Goal: Task Accomplishment & Management: Manage account settings

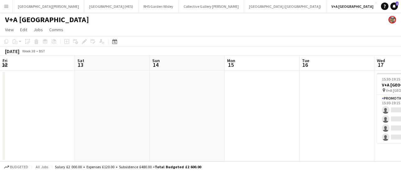
scroll to position [0, 254]
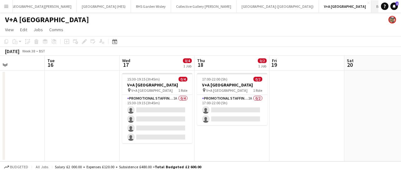
click at [371, 10] on button "Botanics - [GEOGRAPHIC_DATA] Close" at bounding box center [401, 6] width 61 height 12
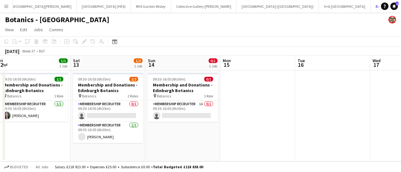
scroll to position [0, 163]
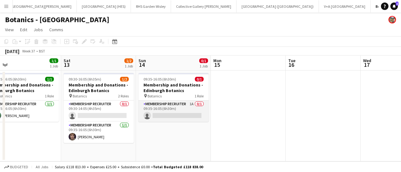
click at [175, 110] on app-card-role "Membership Recruiter 1A 0/1 09:35-16:05 (6h30m) single-neutral-actions" at bounding box center [173, 111] width 70 height 21
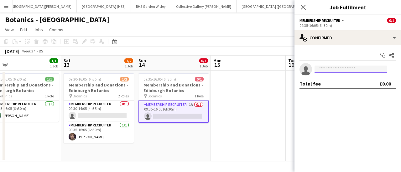
click at [341, 72] on input at bounding box center [350, 70] width 73 height 8
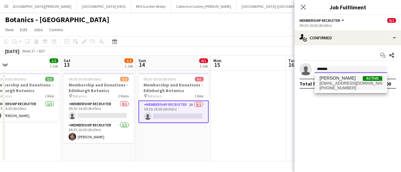
type input "*******"
click at [334, 81] on span "[EMAIL_ADDRESS][DOMAIN_NAME]" at bounding box center [350, 83] width 63 height 5
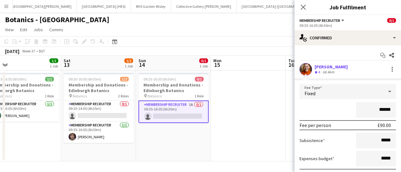
scroll to position [45, 0]
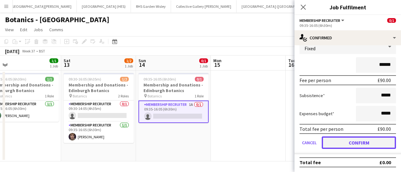
click at [337, 141] on button "Confirm" at bounding box center [358, 143] width 74 height 13
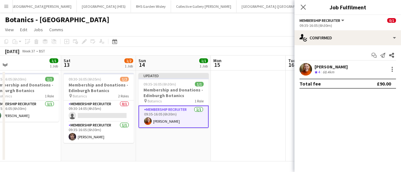
scroll to position [0, 0]
click at [270, 134] on app-date-cell at bounding box center [248, 116] width 75 height 91
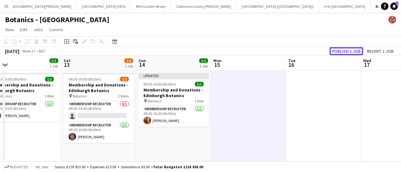
click at [342, 52] on button "Publish 1 job" at bounding box center [345, 51] width 33 height 8
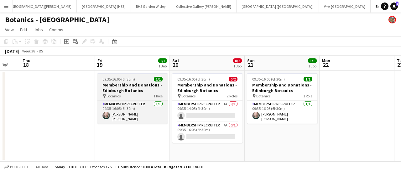
scroll to position [0, 182]
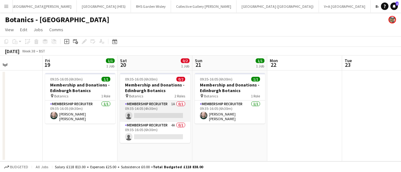
click at [159, 116] on app-card-role "Membership Recruiter 1A 0/1 09:35-14:05 (4h30m) single-neutral-actions" at bounding box center [155, 111] width 70 height 21
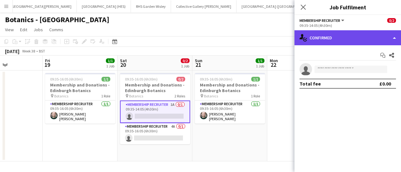
click at [335, 39] on div "single-neutral-actions-check-2 Confirmed" at bounding box center [347, 37] width 106 height 15
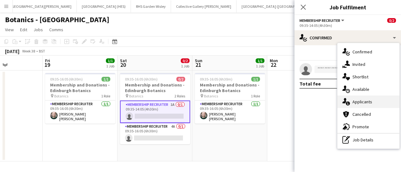
click at [370, 104] on div "single-neutral-actions-information Applicants" at bounding box center [368, 102] width 62 height 13
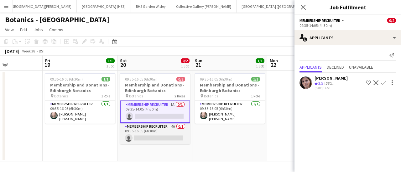
click at [177, 132] on app-card-role "Membership Recruiter 4A 0/1 09:35-16:05 (6h30m) single-neutral-actions" at bounding box center [155, 133] width 70 height 21
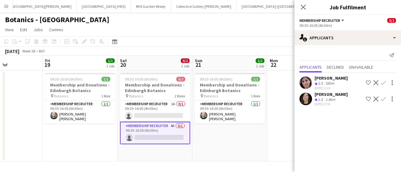
click at [384, 99] on app-icon "Confirm" at bounding box center [383, 99] width 5 height 5
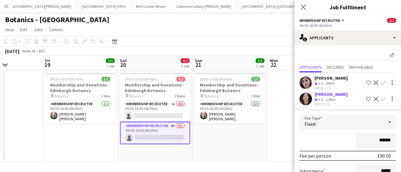
scroll to position [63, 0]
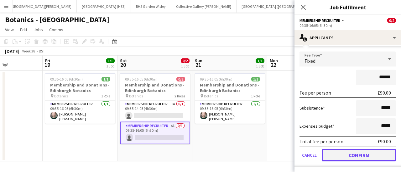
click at [340, 151] on button "Confirm" at bounding box center [358, 155] width 74 height 13
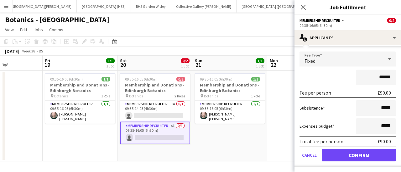
scroll to position [0, 0]
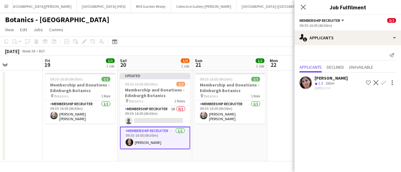
click at [216, 131] on app-date-cell "09:35-16:05 (6h30m) 1/1 Membership and Donations - Edinburgh Botanics pin Botan…" at bounding box center [229, 116] width 75 height 91
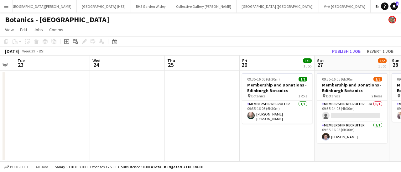
scroll to position [0, 294]
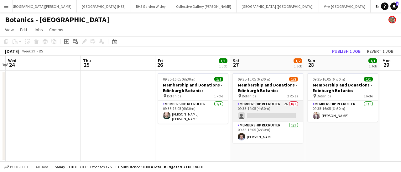
click at [283, 111] on app-card-role "Membership Recruiter 2A 0/1 09:35-14:05 (4h30m) single-neutral-actions" at bounding box center [268, 111] width 70 height 21
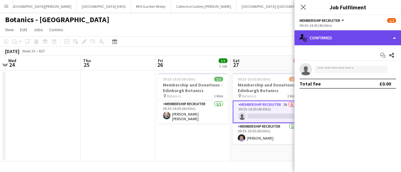
click at [348, 41] on div "single-neutral-actions-check-2 Confirmed" at bounding box center [347, 37] width 106 height 15
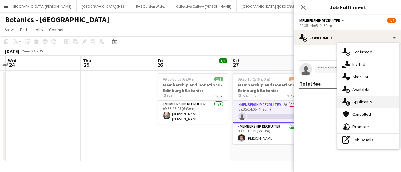
click at [362, 107] on div "single-neutral-actions-information Applicants" at bounding box center [368, 102] width 62 height 13
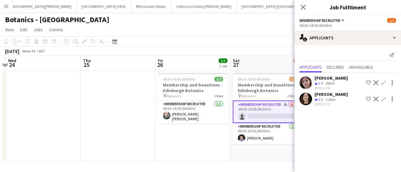
click at [383, 99] on app-icon "Confirm" at bounding box center [383, 99] width 5 height 5
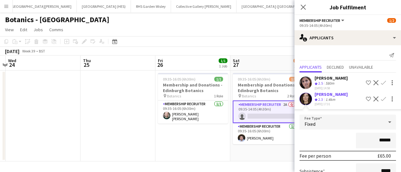
scroll to position [63, 0]
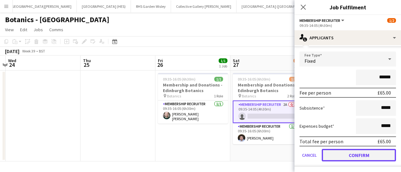
click at [351, 153] on button "Confirm" at bounding box center [358, 155] width 74 height 13
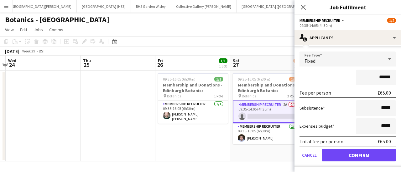
scroll to position [0, 0]
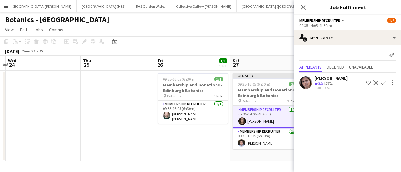
click at [211, 28] on app-page-menu "View Day view expanded Day view collapsed Month view Date picker Jump to [DATE]…" at bounding box center [200, 30] width 401 height 12
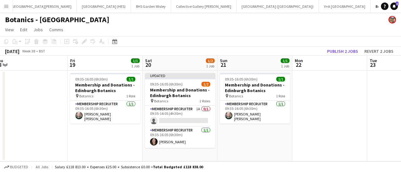
scroll to position [0, 172]
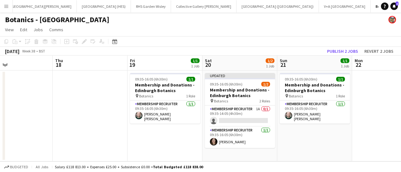
drag, startPoint x: 226, startPoint y: 117, endPoint x: 79, endPoint y: 103, distance: 148.1
click at [79, 103] on app-date-cell at bounding box center [90, 116] width 75 height 91
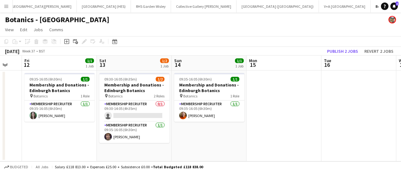
scroll to position [0, 126]
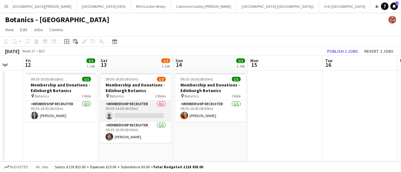
click at [122, 110] on app-card-role "Membership Recruiter 0/1 09:30-14:05 (4h35m) single-neutral-actions" at bounding box center [135, 111] width 70 height 21
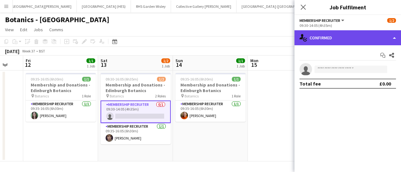
click at [314, 39] on div "single-neutral-actions-check-2 Confirmed" at bounding box center [347, 37] width 106 height 15
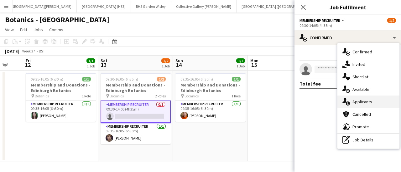
drag, startPoint x: 369, startPoint y: 95, endPoint x: 368, endPoint y: 102, distance: 7.3
click at [368, 102] on div "single-neutral-actions-check-2 Confirmed single-neutral-actions-share-1 Invited…" at bounding box center [368, 96] width 62 height 106
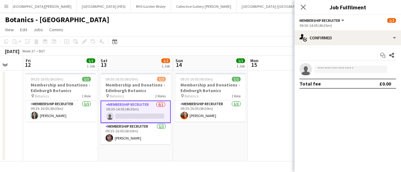
click at [368, 102] on mat-expansion-panel "check Confirmed Start chat Share single-neutral-actions Total fee £0.00" at bounding box center [347, 108] width 106 height 127
click at [156, 113] on app-card-role "Membership Recruiter 0/1 09:30-14:05 (4h35m) single-neutral-actions" at bounding box center [135, 112] width 70 height 23
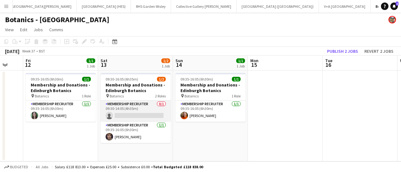
click at [156, 113] on app-card-role "Membership Recruiter 0/1 09:30-14:05 (4h35m) single-neutral-actions" at bounding box center [135, 111] width 70 height 21
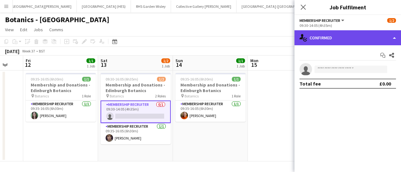
click at [358, 39] on div "single-neutral-actions-check-2 Confirmed" at bounding box center [347, 37] width 106 height 15
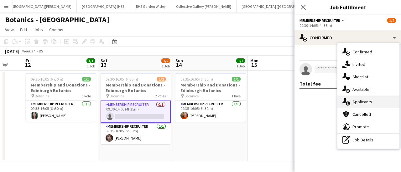
click at [365, 99] on div "single-neutral-actions-information Applicants" at bounding box center [368, 102] width 62 height 13
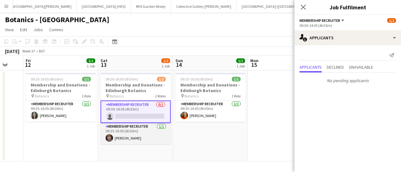
click at [152, 139] on app-card-role "Membership Recruiter [DATE] 09:35-16:05 (6h30m) [PERSON_NAME]" at bounding box center [135, 133] width 70 height 21
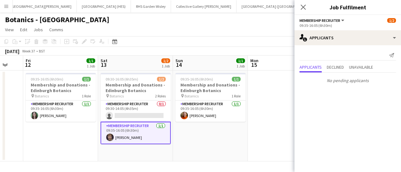
click at [165, 42] on app-toolbar "Copy Paste Paste Ctrl+V Paste with crew Ctrl+Shift+V Paste linked Job [GEOGRAPH…" at bounding box center [200, 41] width 401 height 11
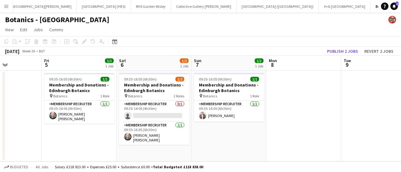
scroll to position [0, 181]
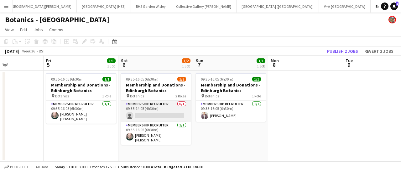
click at [133, 108] on app-card-role "Membership Recruiter 0/1 09:35-14:05 (4h30m) single-neutral-actions" at bounding box center [156, 111] width 70 height 21
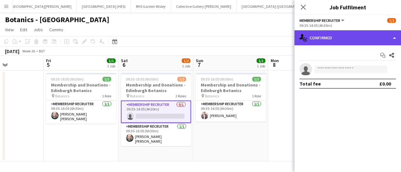
click at [328, 36] on div "single-neutral-actions-check-2 Confirmed" at bounding box center [347, 37] width 106 height 15
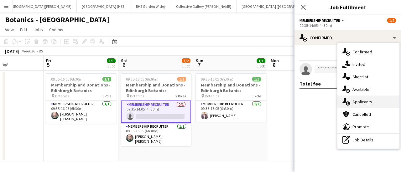
click at [382, 103] on div "single-neutral-actions-information Applicants" at bounding box center [368, 102] width 62 height 13
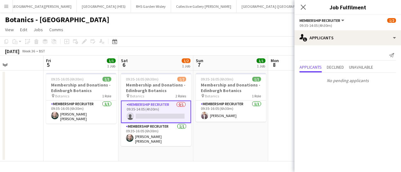
click at [337, 62] on div "Send notification Applicants Declined Unavailable No pending applicants" at bounding box center [347, 68] width 106 height 46
click at [338, 69] on span "Declined" at bounding box center [334, 67] width 17 height 4
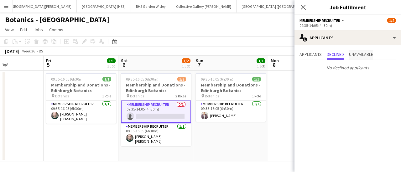
click at [362, 53] on span "Unavailable" at bounding box center [361, 54] width 24 height 4
click at [181, 41] on app-toolbar "Copy Paste Paste Ctrl+V Paste with crew Ctrl+Shift+V Paste linked Job [GEOGRAPH…" at bounding box center [200, 41] width 401 height 11
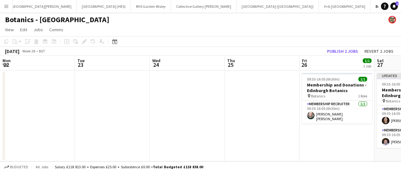
scroll to position [0, 229]
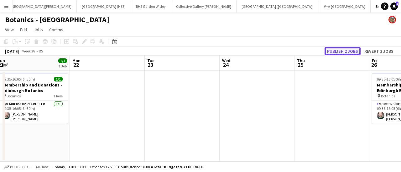
click at [338, 51] on button "Publish 2 jobs" at bounding box center [342, 51] width 36 height 8
click at [232, 50] on div "[DATE] Week 38 • BST Publish 2 jobs Revert 2 jobs" at bounding box center [200, 51] width 401 height 9
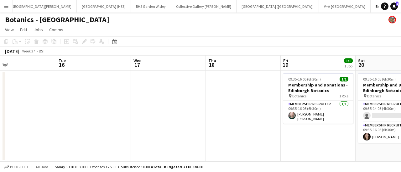
scroll to position [0, 140]
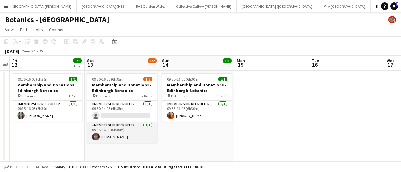
click at [114, 137] on app-card-role "Membership Recruiter [DATE] 09:35-16:05 (6h30m) [PERSON_NAME]" at bounding box center [122, 132] width 70 height 21
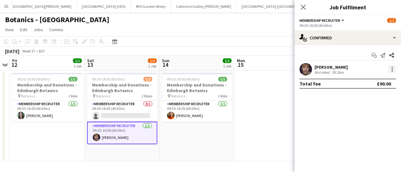
click at [392, 71] on div at bounding box center [391, 71] width 1 height 1
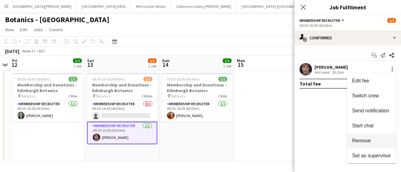
click at [371, 142] on span "Remove" at bounding box center [361, 140] width 19 height 5
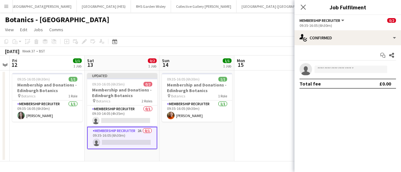
click at [259, 128] on app-date-cell at bounding box center [271, 116] width 75 height 91
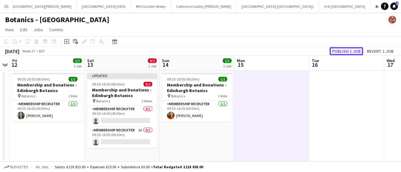
click at [354, 53] on button "Publish 1 job" at bounding box center [345, 51] width 33 height 8
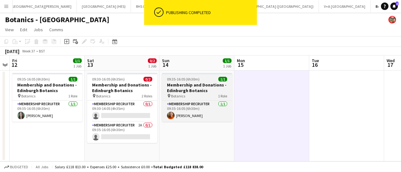
scroll to position [0, 171]
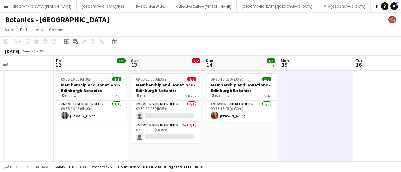
click at [163, 49] on div "[DATE] Week 37 • BST" at bounding box center [200, 51] width 401 height 9
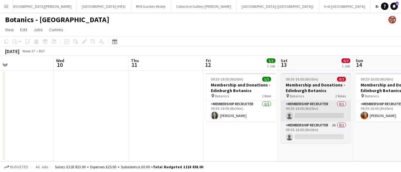
scroll to position [0, 188]
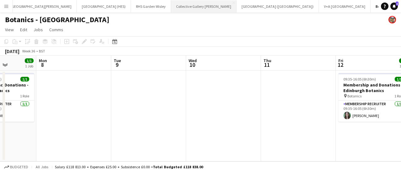
click at [171, 7] on button "Collective Gallery [PERSON_NAME][GEOGRAPHIC_DATA]" at bounding box center [203, 6] width 65 height 12
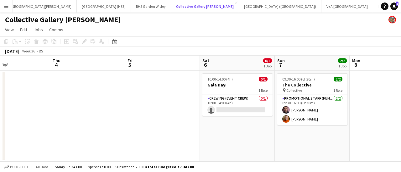
scroll to position [0, 175]
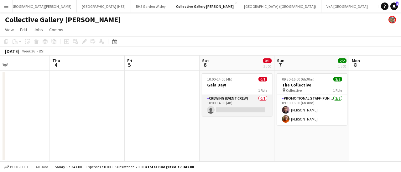
click at [242, 100] on app-card-role "Crewing (Event Crew) 0/1 10:00-14:00 (4h) single-neutral-actions" at bounding box center [237, 105] width 70 height 21
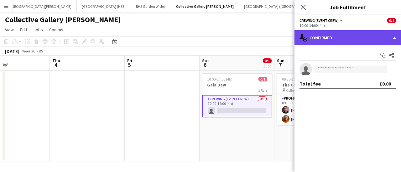
click at [339, 39] on div "single-neutral-actions-check-2 Confirmed" at bounding box center [347, 37] width 106 height 15
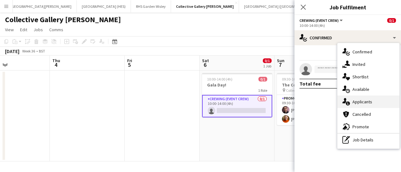
click at [358, 104] on div "single-neutral-actions-information Applicants" at bounding box center [368, 102] width 62 height 13
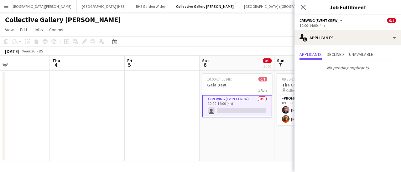
click at [215, 28] on app-page-menu "View Day view expanded Day view collapsed Month view Date picker Jump to [DATE]…" at bounding box center [200, 30] width 401 height 12
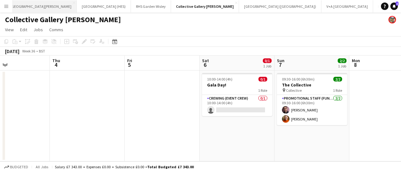
click at [40, 5] on button "[GEOGRAPHIC_DATA][PERSON_NAME] [GEOGRAPHIC_DATA] Close" at bounding box center [40, 6] width 71 height 12
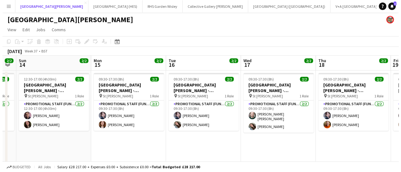
scroll to position [0, 210]
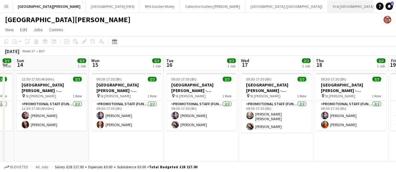
click at [328, 8] on button "V+A Dundee Close" at bounding box center [354, 6] width 52 height 12
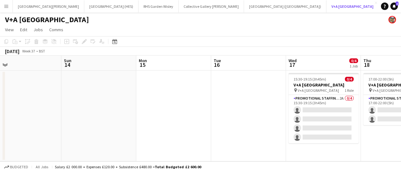
scroll to position [0, 182]
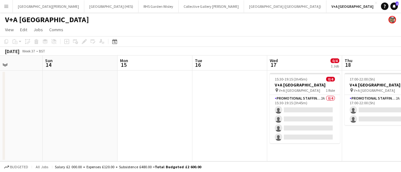
click at [378, 5] on button "Botanics - [GEOGRAPHIC_DATA] Close" at bounding box center [408, 6] width 61 height 12
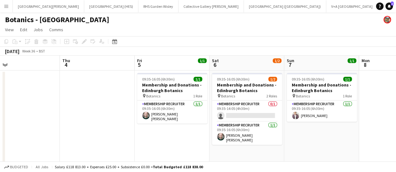
scroll to position [0, 164]
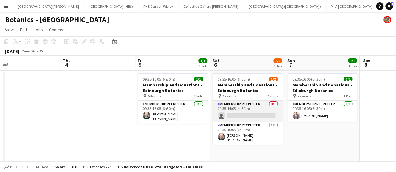
click at [254, 108] on app-card-role "Membership Recruiter 0/1 09:35-14:05 (4h30m) single-neutral-actions" at bounding box center [248, 111] width 70 height 21
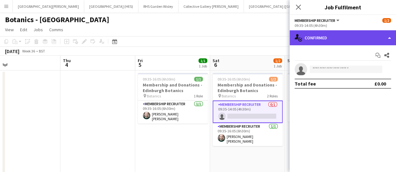
click at [328, 39] on div "single-neutral-actions-check-2 Confirmed" at bounding box center [343, 37] width 106 height 15
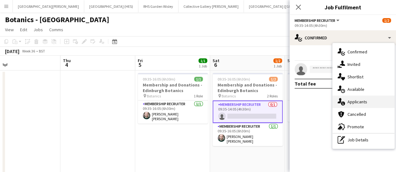
click at [364, 100] on div "single-neutral-actions-information Applicants" at bounding box center [363, 102] width 62 height 13
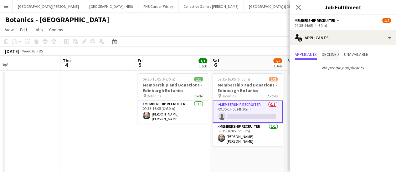
click at [328, 59] on span "Declined" at bounding box center [330, 54] width 17 height 9
click at [358, 54] on span "Unavailable" at bounding box center [356, 54] width 24 height 4
click at [297, 55] on span "Applicants" at bounding box center [306, 54] width 22 height 4
click at [254, 33] on app-page-menu "View Day view expanded Day view collapsed Month view Date picker Jump to [DATE]…" at bounding box center [198, 30] width 396 height 12
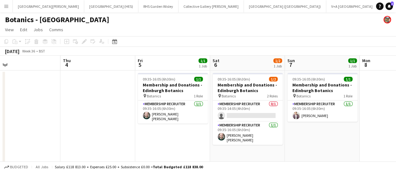
scroll to position [0, 13]
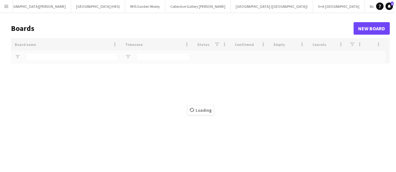
scroll to position [0, 12]
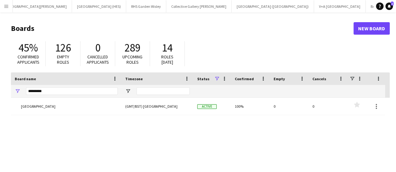
click at [71, 86] on div "*********" at bounding box center [72, 91] width 92 height 13
click at [73, 89] on input "*********" at bounding box center [72, 92] width 92 height 8
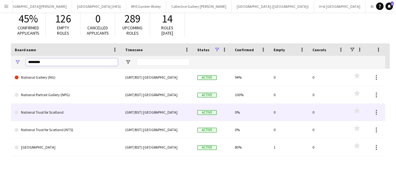
scroll to position [46, 0]
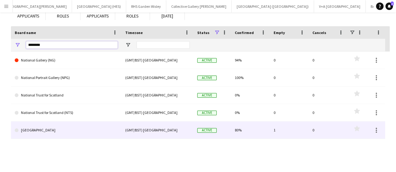
type input "********"
click at [68, 132] on link "[GEOGRAPHIC_DATA]" at bounding box center [66, 131] width 103 height 18
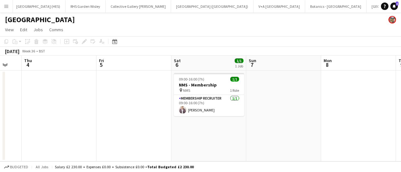
scroll to position [0, 203]
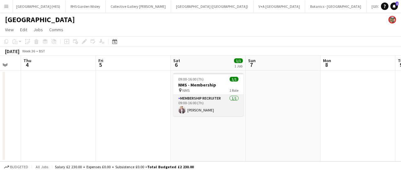
click at [206, 105] on app-card-role "Membership Recruiter [DATE] 09:00-16:00 (7h) [PERSON_NAME]" at bounding box center [208, 105] width 70 height 21
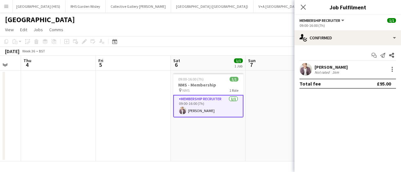
click at [225, 36] on app-toolbar "Copy Paste Paste Ctrl+V Paste with crew Ctrl+Shift+V Paste linked Job [GEOGRAPH…" at bounding box center [200, 41] width 401 height 11
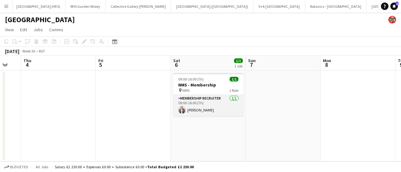
click at [208, 110] on app-card-role "Membership Recruiter [DATE] 09:00-16:00 (7h) [PERSON_NAME]" at bounding box center [208, 105] width 70 height 21
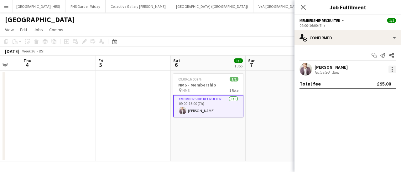
click at [389, 70] on div at bounding box center [392, 70] width 8 height 8
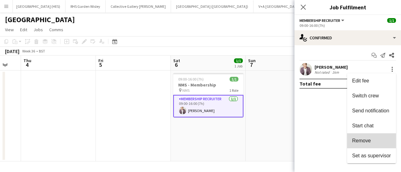
click at [363, 134] on button "Remove" at bounding box center [371, 141] width 49 height 15
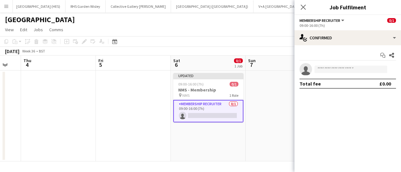
click at [284, 102] on app-date-cell at bounding box center [282, 116] width 75 height 91
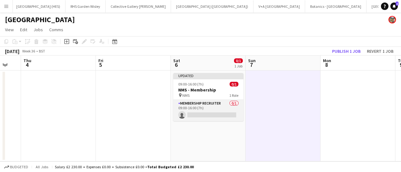
click at [205, 119] on app-card-role "Membership Recruiter 0/1 09:00-16:00 (7h) single-neutral-actions" at bounding box center [208, 110] width 70 height 21
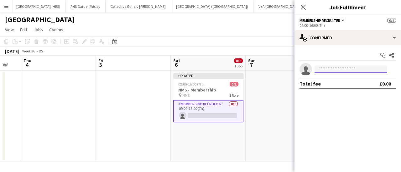
click at [342, 72] on input at bounding box center [350, 70] width 73 height 8
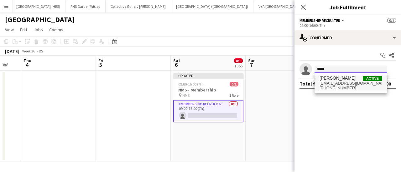
type input "*****"
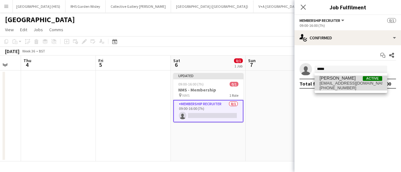
click at [341, 84] on span "[EMAIL_ADDRESS][DOMAIN_NAME]" at bounding box center [350, 83] width 63 height 5
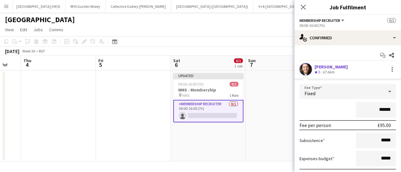
click at [235, 17] on div "[GEOGRAPHIC_DATA]" at bounding box center [200, 19] width 401 height 12
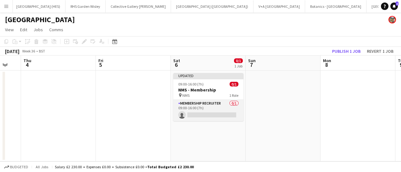
click at [231, 116] on app-card-role "Membership Recruiter 0/1 09:00-16:00 (7h) single-neutral-actions" at bounding box center [208, 110] width 70 height 21
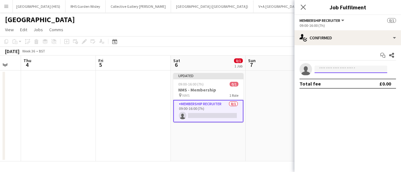
click at [345, 70] on input at bounding box center [350, 70] width 73 height 8
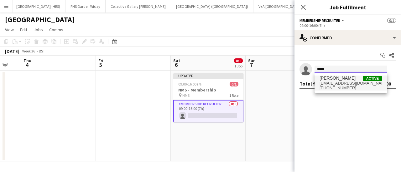
type input "*****"
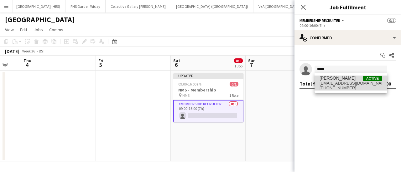
click at [361, 81] on span "[EMAIL_ADDRESS][DOMAIN_NAME]" at bounding box center [350, 83] width 63 height 5
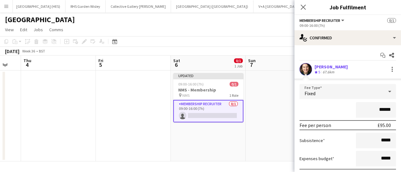
click at [377, 111] on input "******" at bounding box center [376, 110] width 40 height 16
type input "*******"
click at [333, 112] on div "*******" at bounding box center [347, 110] width 96 height 16
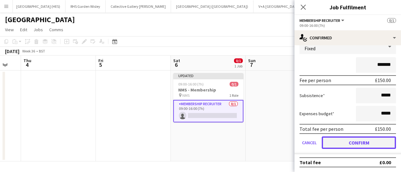
click at [345, 137] on button "Confirm" at bounding box center [358, 143] width 74 height 13
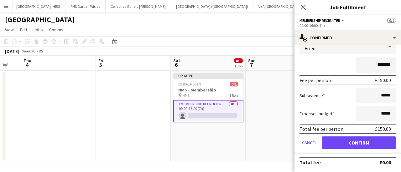
scroll to position [0, 0]
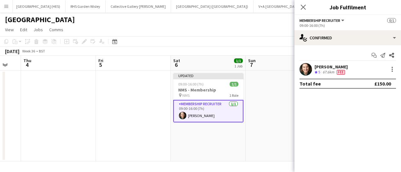
click at [275, 107] on app-date-cell at bounding box center [282, 116] width 75 height 91
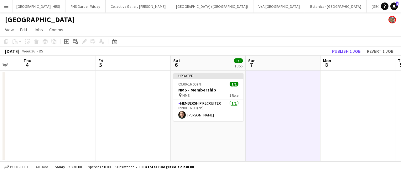
click at [256, 43] on app-toolbar "Copy Paste Paste Ctrl+V Paste with crew Ctrl+Shift+V Paste linked Job [GEOGRAPH…" at bounding box center [200, 41] width 401 height 11
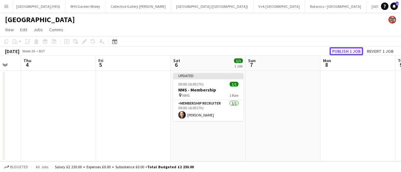
click at [350, 48] on button "Publish 1 job" at bounding box center [345, 51] width 33 height 8
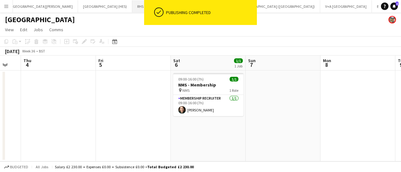
scroll to position [0, 73]
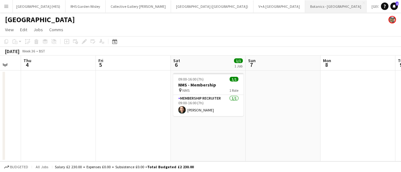
click at [305, 8] on button "Botanics - [GEOGRAPHIC_DATA] Close" at bounding box center [335, 6] width 61 height 12
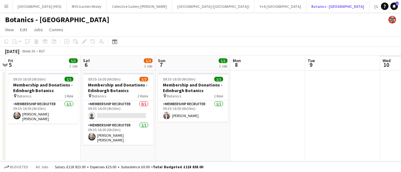
scroll to position [0, 190]
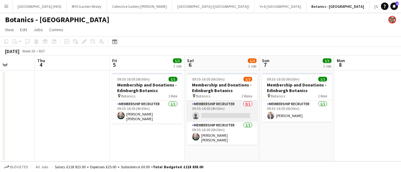
click at [206, 112] on app-card-role "Membership Recruiter 0/1 09:35-14:05 (4h30m) single-neutral-actions" at bounding box center [222, 111] width 70 height 21
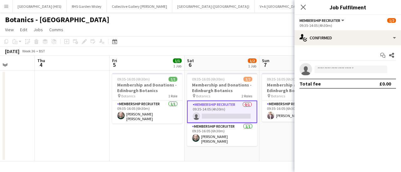
click at [336, 63] on div "Start chat Share single-neutral-actions Total fee £0.00" at bounding box center [347, 69] width 106 height 49
click at [334, 68] on input at bounding box center [350, 70] width 73 height 8
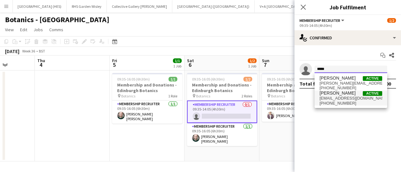
type input "*****"
click at [334, 95] on span "[PERSON_NAME]" at bounding box center [337, 93] width 36 height 5
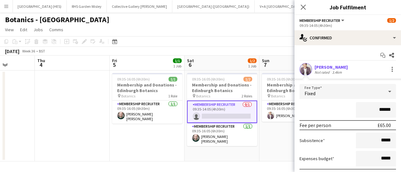
scroll to position [45, 0]
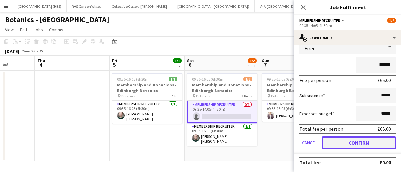
click at [341, 142] on button "Confirm" at bounding box center [358, 143] width 74 height 13
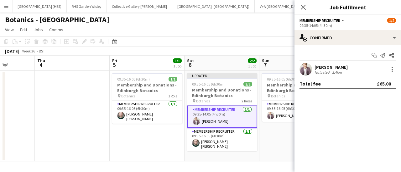
scroll to position [0, 0]
click at [271, 33] on app-page-menu "View Day view expanded Day view collapsed Month view Date picker Jump to [DATE]…" at bounding box center [200, 30] width 401 height 12
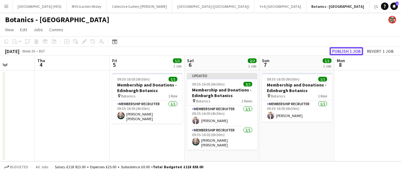
click at [340, 50] on button "Publish 1 job" at bounding box center [345, 51] width 33 height 8
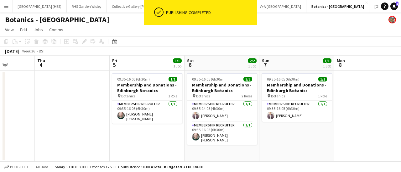
click at [292, 44] on app-toolbar "Copy Paste Paste Ctrl+V Paste with crew Ctrl+Shift+V Paste linked Job [GEOGRAPH…" at bounding box center [200, 41] width 401 height 11
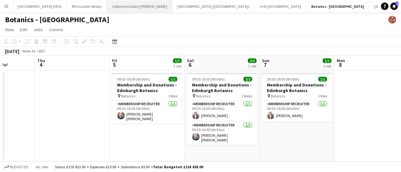
click at [116, 9] on button "Collective Gallery [PERSON_NAME][GEOGRAPHIC_DATA]" at bounding box center [139, 6] width 65 height 12
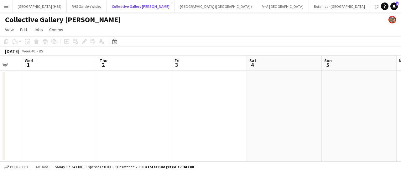
scroll to position [0, 279]
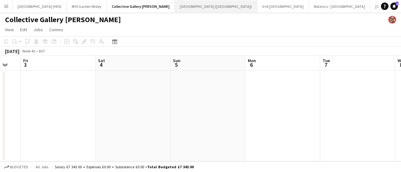
click at [175, 3] on button "[GEOGRAPHIC_DATA] (RMG) Close" at bounding box center [216, 6] width 82 height 12
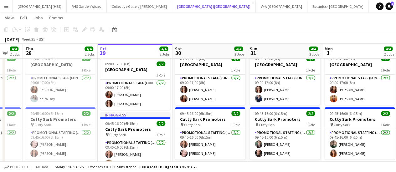
scroll to position [19, 0]
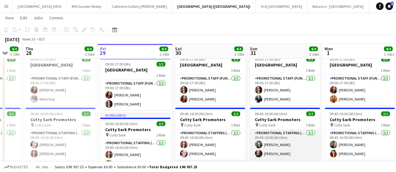
click at [290, 147] on app-card-role "Promotional Staffing (Brand Ambassadors) [DATE] 09:45-16:00 (6h15m) [PERSON_NAM…" at bounding box center [285, 145] width 70 height 30
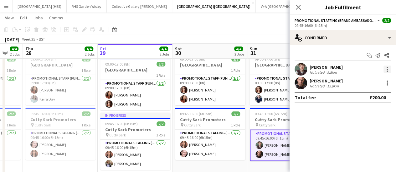
click at [386, 69] on div at bounding box center [387, 70] width 8 height 8
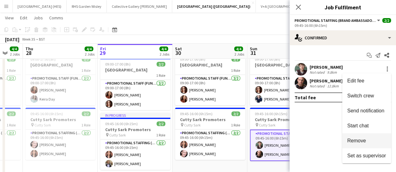
click at [357, 136] on button "Remove" at bounding box center [366, 141] width 49 height 15
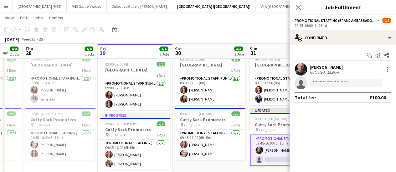
click at [252, 31] on app-toolbar "Copy Paste Paste Ctrl+V Paste with crew Ctrl+Shift+V Paste linked Job [GEOGRAPH…" at bounding box center [198, 29] width 396 height 11
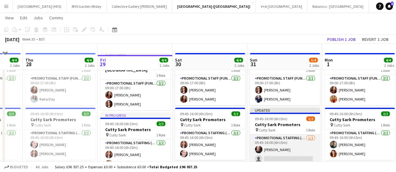
scroll to position [33, 0]
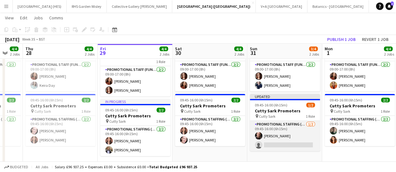
click at [284, 147] on app-card-role "Promotional Staffing (Brand Ambassadors) [DATE] 09:45-16:00 (6h15m) [PERSON_NAM…" at bounding box center [285, 136] width 70 height 30
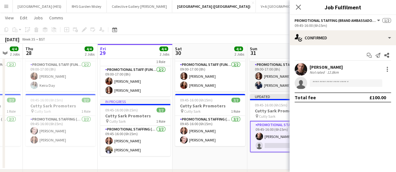
click at [273, 86] on app-card-role "Promotional Staff (Fundraiser) [DATE] 09:00-17:00 (8h) [PERSON_NAME] [PERSON_NA…" at bounding box center [285, 76] width 70 height 30
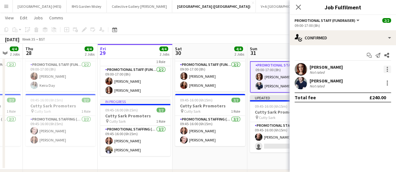
click at [389, 69] on div at bounding box center [387, 70] width 8 height 8
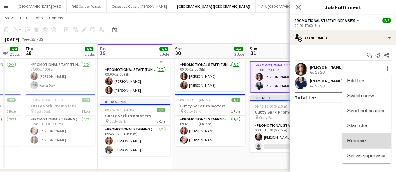
click at [356, 142] on span "Remove" at bounding box center [356, 140] width 19 height 5
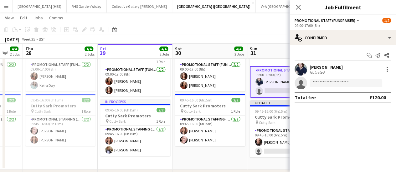
click at [253, 30] on app-toolbar "Copy Paste Paste Ctrl+V Paste with crew Ctrl+Shift+V Paste linked Job [GEOGRAPH…" at bounding box center [198, 29] width 396 height 11
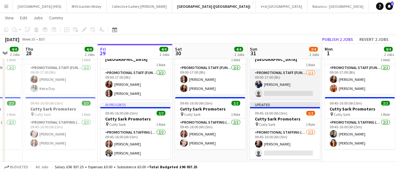
scroll to position [30, 0]
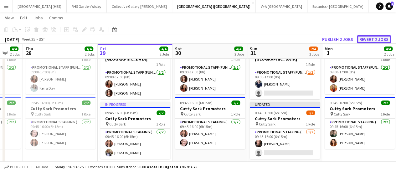
click at [369, 39] on button "Revert 2 jobs" at bounding box center [374, 39] width 34 height 8
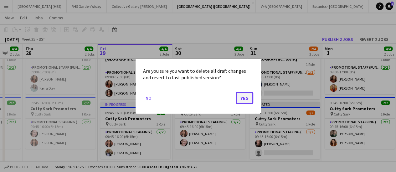
click at [241, 100] on button "Yes" at bounding box center [245, 98] width 18 height 13
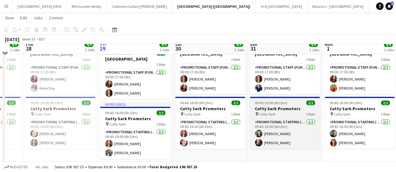
scroll to position [22, 0]
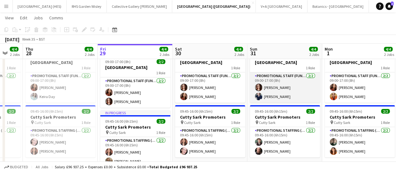
drag, startPoint x: 275, startPoint y: 100, endPoint x: 272, endPoint y: 97, distance: 4.2
click at [272, 97] on app-card-role "Promotional Staff (Fundraiser) [DATE] 09:00-17:00 (8h) [PERSON_NAME] [PERSON_NA…" at bounding box center [285, 88] width 70 height 30
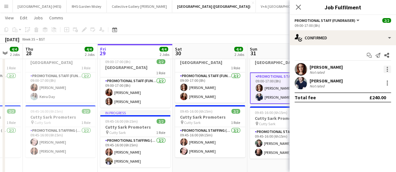
click at [388, 69] on div at bounding box center [387, 70] width 8 height 8
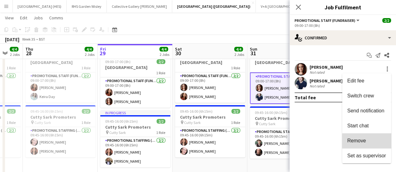
click at [371, 142] on span "Remove" at bounding box center [366, 141] width 39 height 6
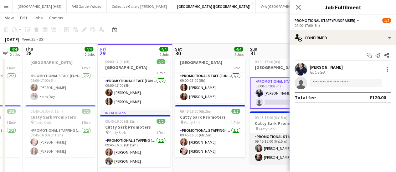
click at [281, 142] on app-card-role "Promotional Staffing (Brand Ambassadors) [DATE] 09:45-16:00 (6h15m) [PERSON_NAM…" at bounding box center [285, 149] width 70 height 30
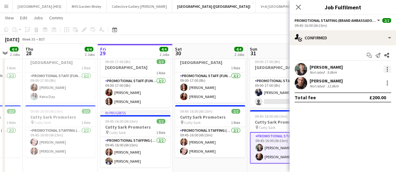
click at [388, 69] on div at bounding box center [387, 70] width 8 height 8
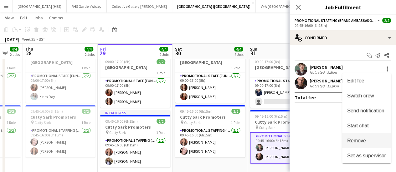
click at [365, 141] on span "Remove" at bounding box center [356, 140] width 19 height 5
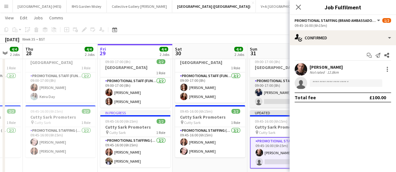
click at [271, 102] on app-card-role "Promotional Staff (Fundraiser) [DATE] 09:00-17:00 (8h) [PERSON_NAME] single-neu…" at bounding box center [285, 93] width 70 height 30
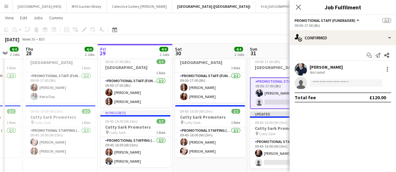
click at [258, 34] on app-toolbar "Copy Paste Paste Ctrl+V Paste with crew Ctrl+Shift+V Paste linked Job [GEOGRAPH…" at bounding box center [198, 29] width 396 height 11
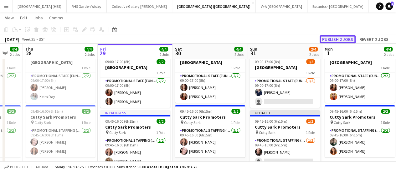
click at [343, 40] on button "Publish 2 jobs" at bounding box center [338, 39] width 36 height 8
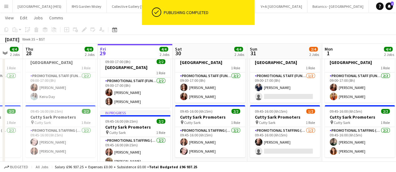
click at [292, 95] on app-card-role "Promotional Staff (Fundraiser) [DATE] 09:00-17:00 (8h) [PERSON_NAME] single-neu…" at bounding box center [285, 88] width 70 height 30
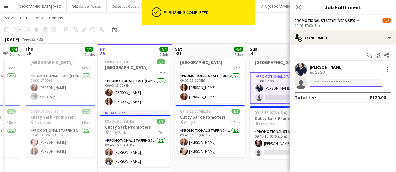
click at [344, 85] on input at bounding box center [346, 84] width 73 height 8
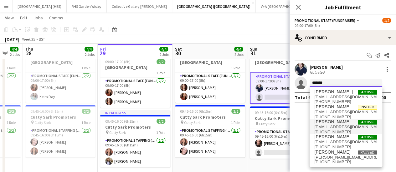
type input "*******"
click at [348, 127] on span "[EMAIL_ADDRESS][DOMAIN_NAME]" at bounding box center [346, 127] width 63 height 5
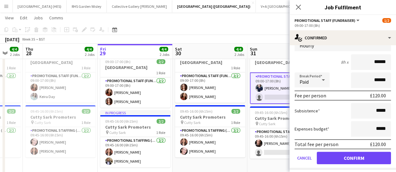
scroll to position [61, 0]
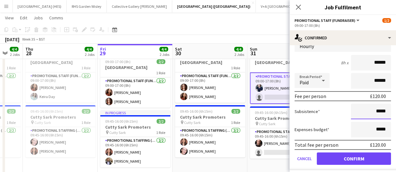
click at [370, 107] on input "*****" at bounding box center [371, 112] width 40 height 16
type input "******"
click at [334, 115] on div "Subsistence ******" at bounding box center [343, 112] width 96 height 16
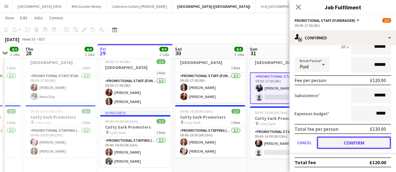
click at [341, 143] on button "Confirm" at bounding box center [354, 143] width 74 height 13
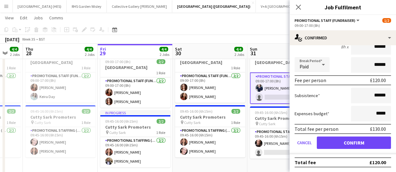
scroll to position [0, 0]
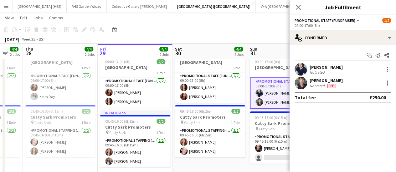
click at [250, 28] on app-toolbar "Copy Paste Paste Ctrl+V Paste with crew Ctrl+Shift+V Paste linked Job [GEOGRAPH…" at bounding box center [198, 29] width 396 height 11
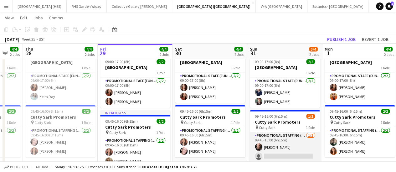
click at [298, 152] on app-card-role "Promotional Staffing (Brand Ambassadors) [DATE] 09:45-16:00 (6h15m) [PERSON_NAM…" at bounding box center [285, 147] width 70 height 30
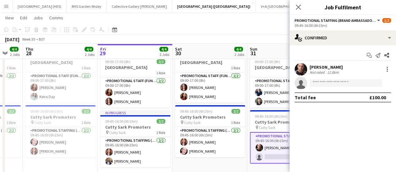
click at [334, 79] on app-invite-slot "single-neutral-actions" at bounding box center [343, 83] width 106 height 13
click at [333, 80] on input at bounding box center [346, 84] width 73 height 8
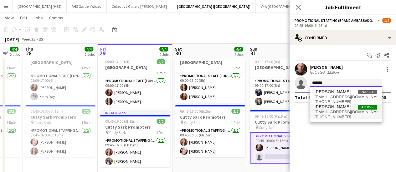
type input "*******"
click at [338, 112] on span "[EMAIL_ADDRESS][DOMAIN_NAME]" at bounding box center [346, 112] width 63 height 5
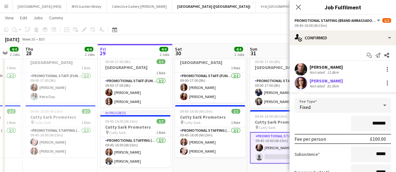
scroll to position [59, 0]
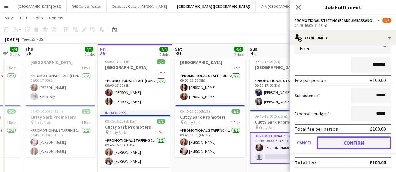
click at [359, 145] on button "Confirm" at bounding box center [354, 143] width 74 height 13
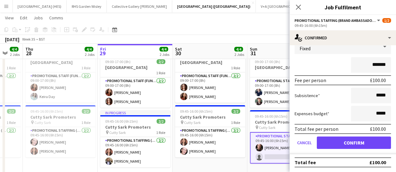
scroll to position [0, 0]
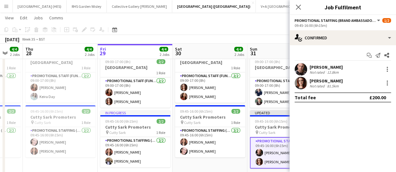
click at [265, 39] on div "[DATE] Week 35 • BST Publish 1 job Revert 1 job" at bounding box center [198, 39] width 396 height 9
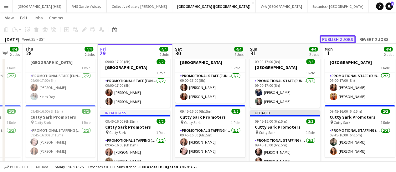
click at [334, 38] on button "Publish 2 jobs" at bounding box center [338, 39] width 36 height 8
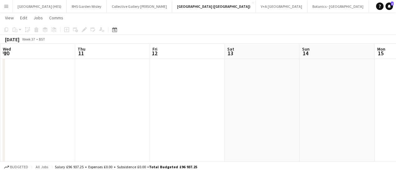
scroll to position [0, 223]
click at [116, 8] on button "Collective Gallery [PERSON_NAME][GEOGRAPHIC_DATA]" at bounding box center [139, 6] width 65 height 12
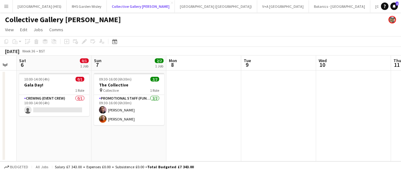
scroll to position [0, 196]
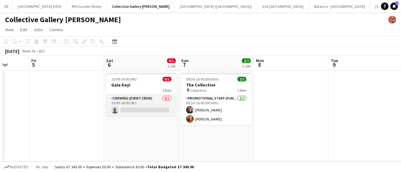
click at [145, 109] on app-card-role "Crewing (Event Crew) 0/1 10:00-14:00 (4h) single-neutral-actions" at bounding box center [141, 105] width 70 height 21
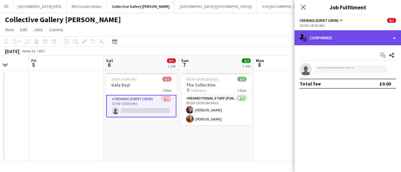
click at [350, 40] on div "single-neutral-actions-check-2 Confirmed" at bounding box center [347, 37] width 106 height 15
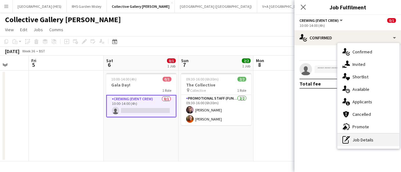
click at [360, 137] on div "pen-write Job Details" at bounding box center [368, 140] width 62 height 13
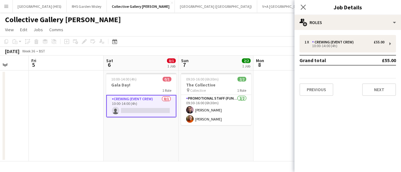
click at [11, 9] on button "Menu" at bounding box center [6, 6] width 13 height 13
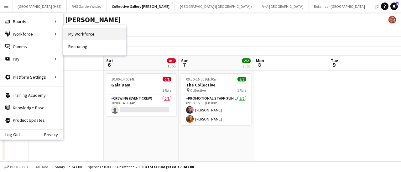
click at [75, 32] on link "My Workforce" at bounding box center [94, 34] width 63 height 13
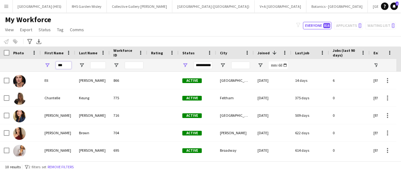
click at [59, 63] on input "***" at bounding box center [64, 66] width 16 height 8
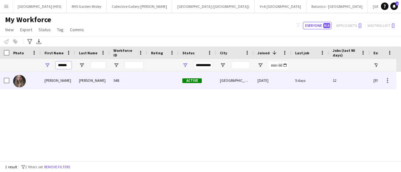
type input "******"
click at [51, 79] on div "[PERSON_NAME]" at bounding box center [58, 80] width 34 height 17
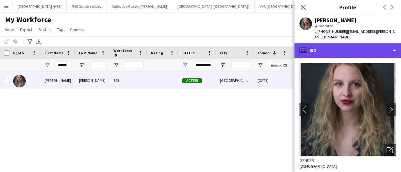
click at [354, 43] on div "profile Bio" at bounding box center [347, 50] width 106 height 15
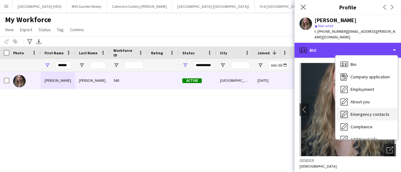
scroll to position [46, 0]
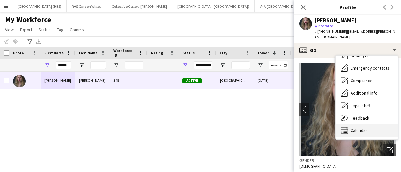
click at [346, 127] on icon "Calendar" at bounding box center [344, 131] width 8 height 8
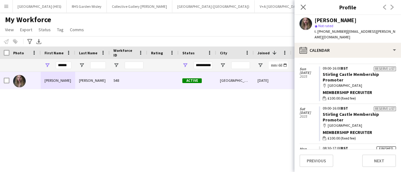
scroll to position [624, 0]
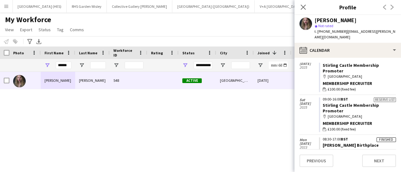
click at [245, 121] on div "[PERSON_NAME] 548 Active [GEOGRAPHIC_DATA] [DATE] 5 days 12 [EMAIL_ADDRESS][PER…" at bounding box center [191, 114] width 382 height 85
click at [301, 9] on icon at bounding box center [303, 7] width 6 height 6
